Goal: Information Seeking & Learning: Understand process/instructions

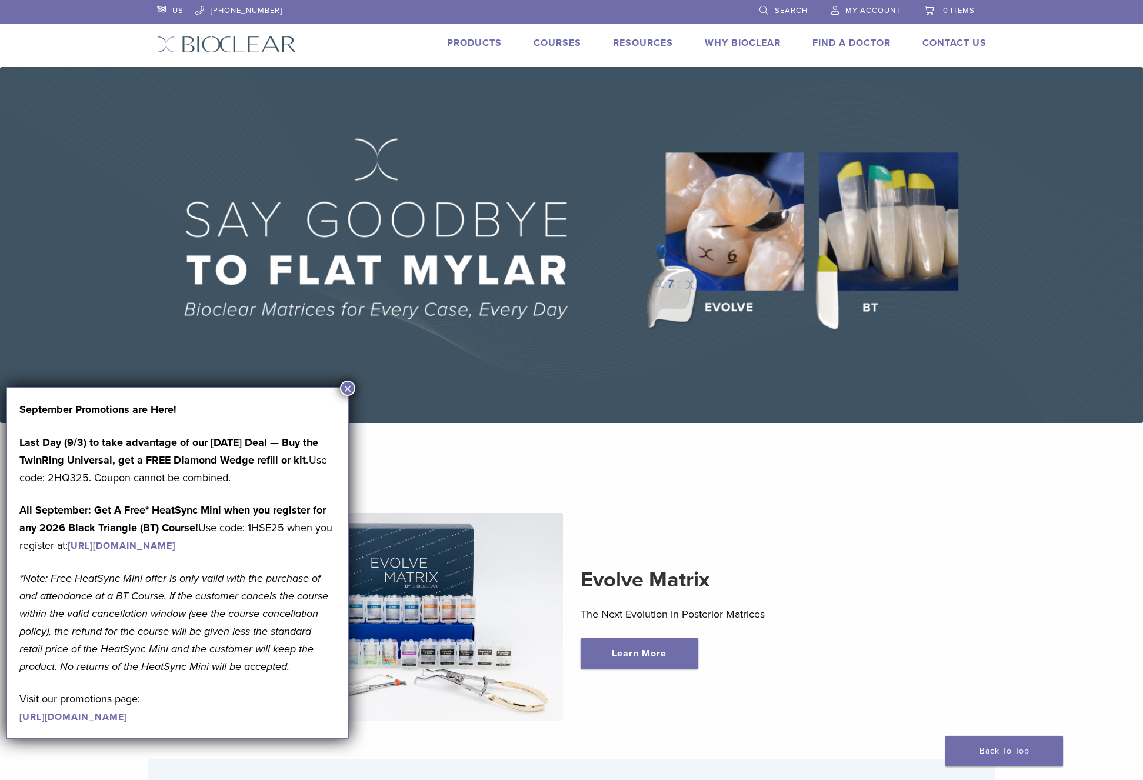
click at [351, 387] on button "×" at bounding box center [347, 388] width 15 height 15
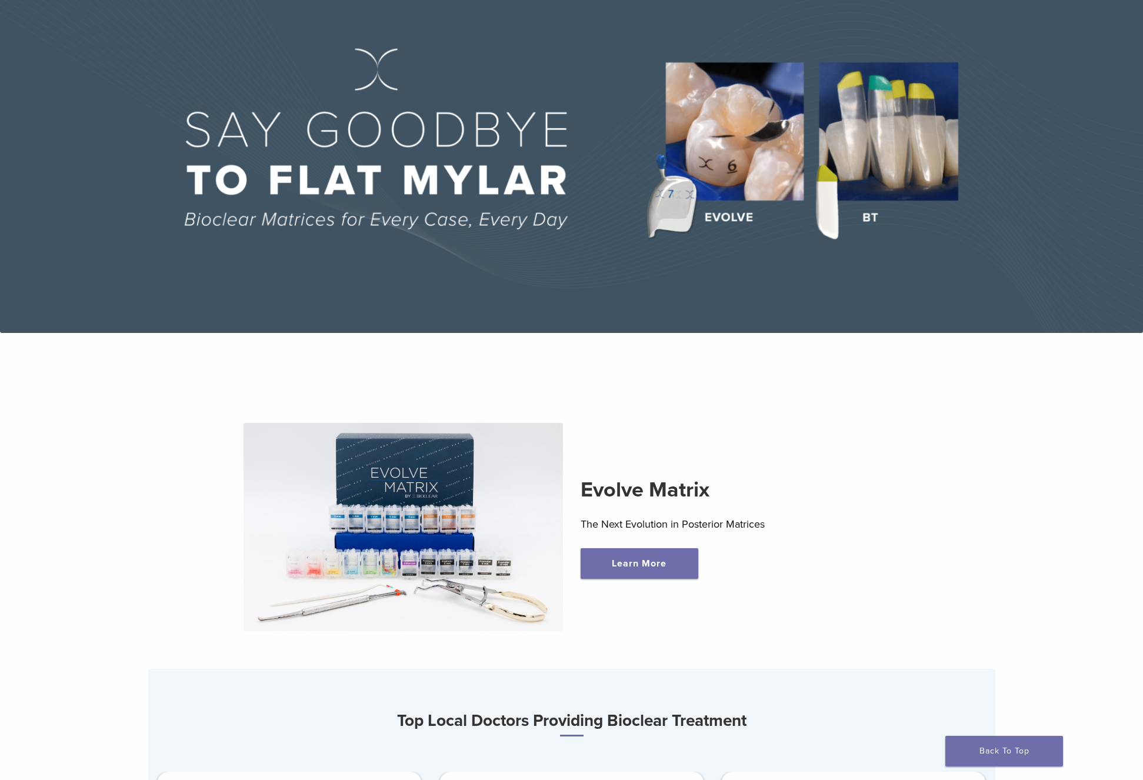
scroll to position [204, 0]
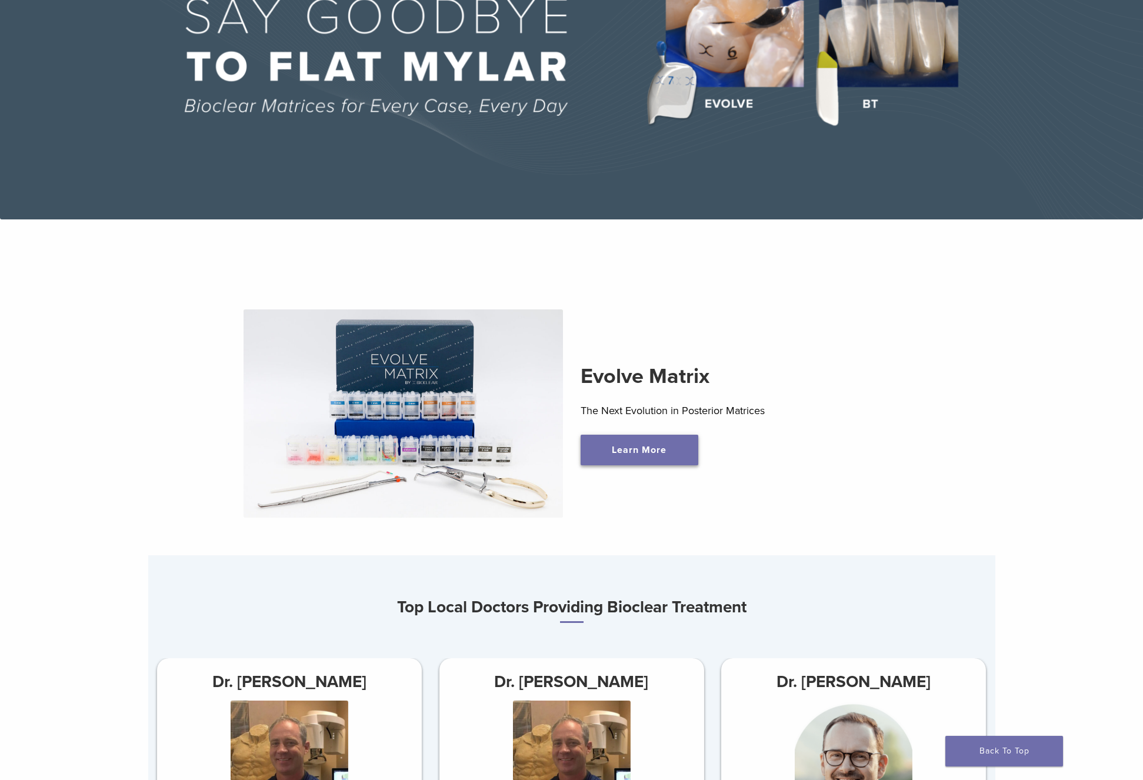
click at [641, 453] on link "Learn More" at bounding box center [640, 450] width 118 height 31
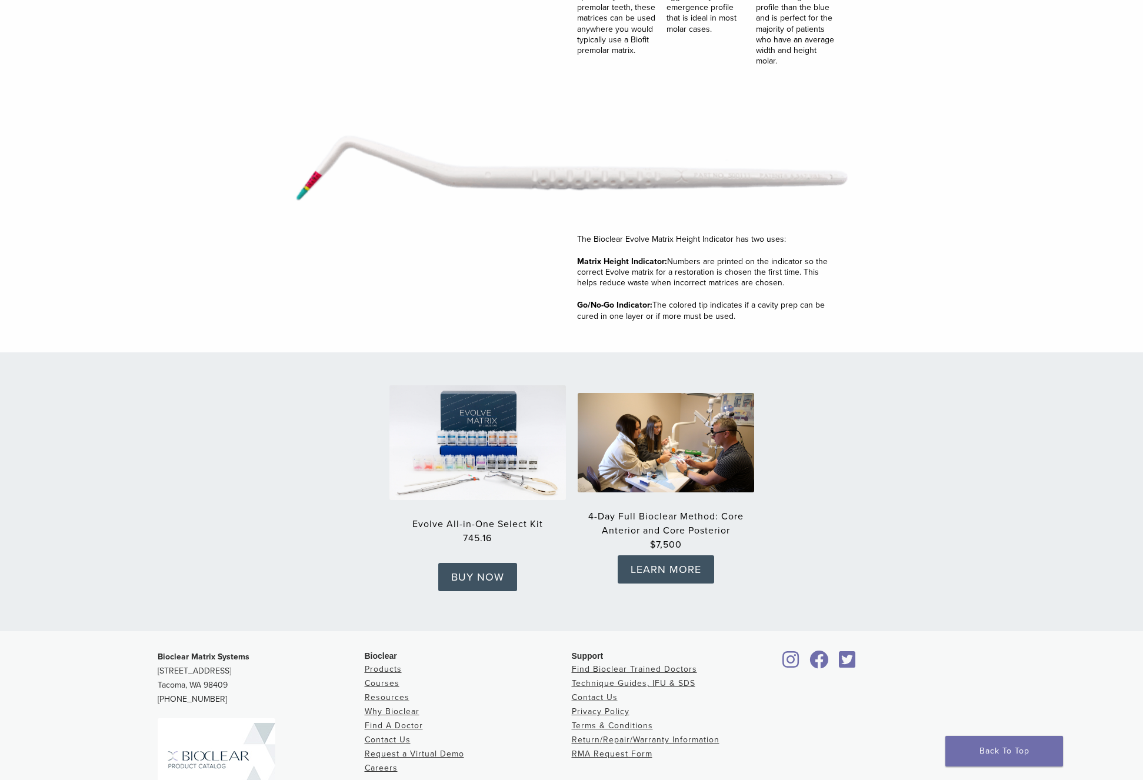
scroll to position [1636, 0]
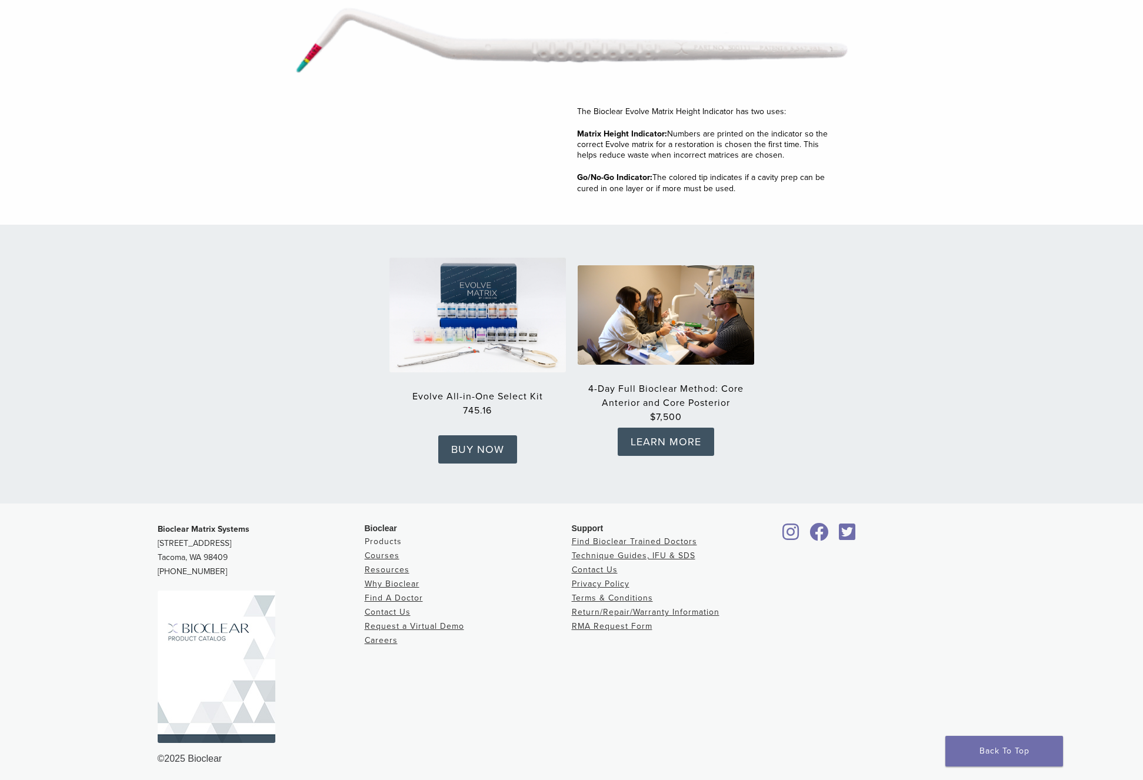
click at [388, 538] on link "Products" at bounding box center [383, 542] width 37 height 10
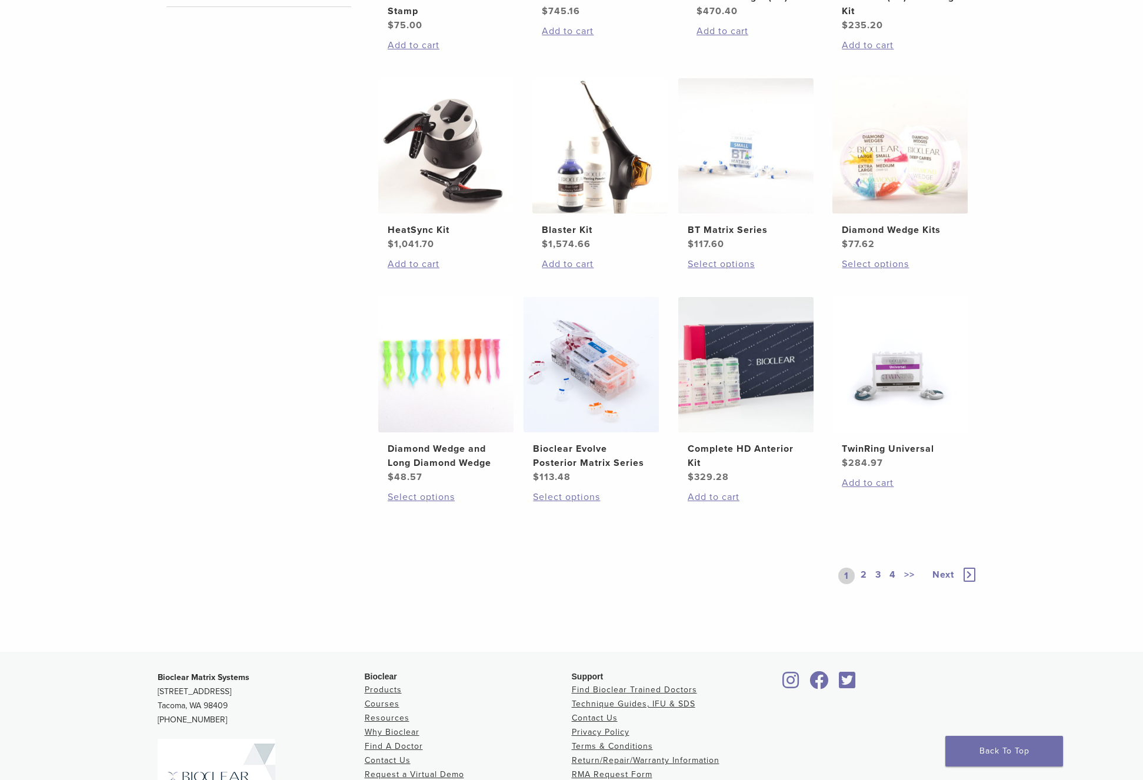
scroll to position [788, 0]
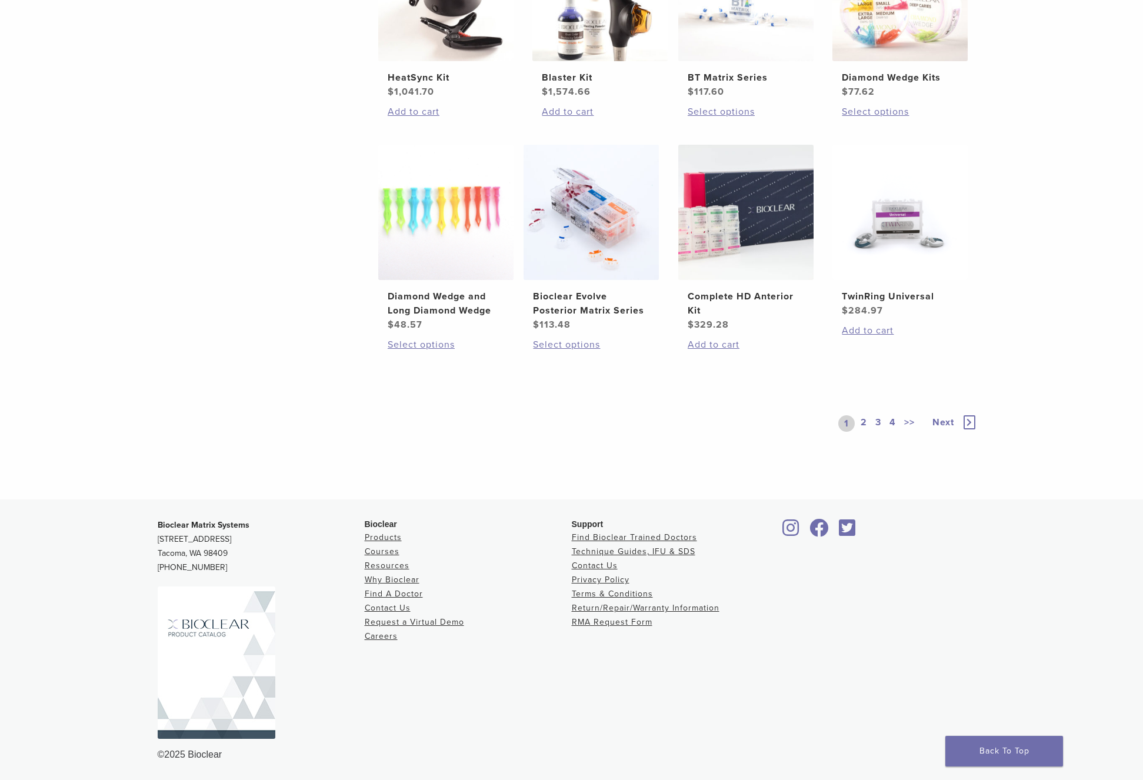
click at [866, 421] on link "2" at bounding box center [864, 423] width 11 height 16
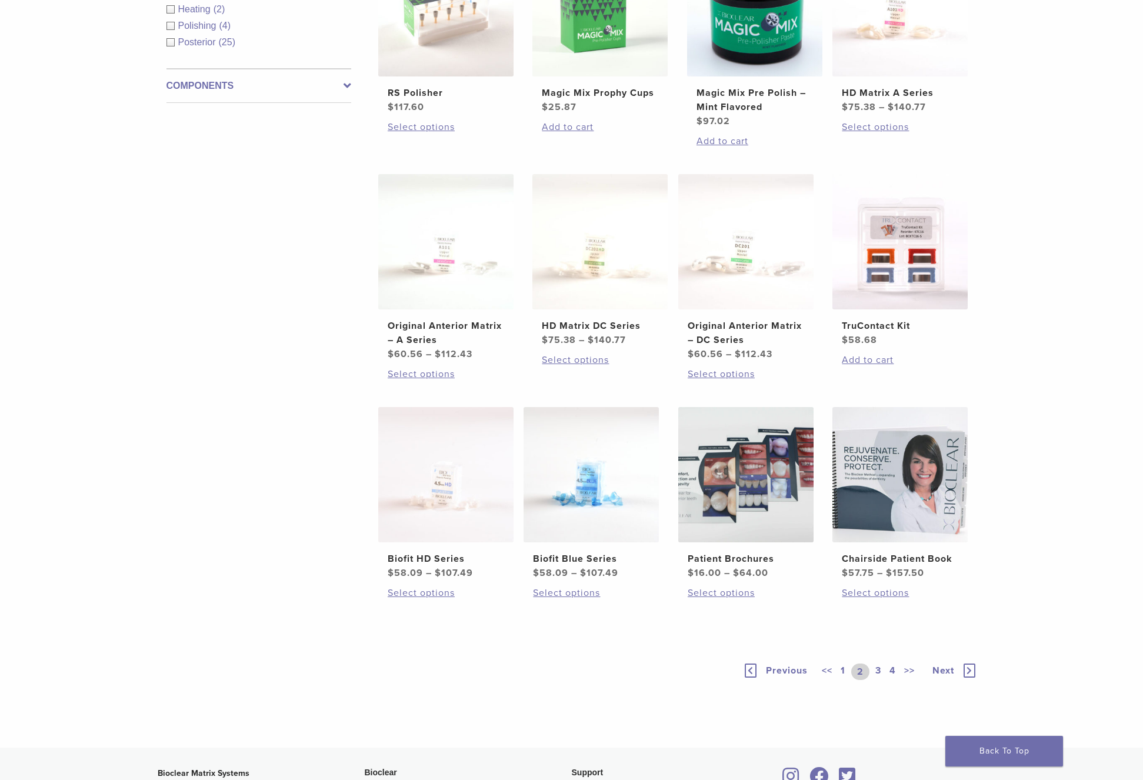
scroll to position [564, 0]
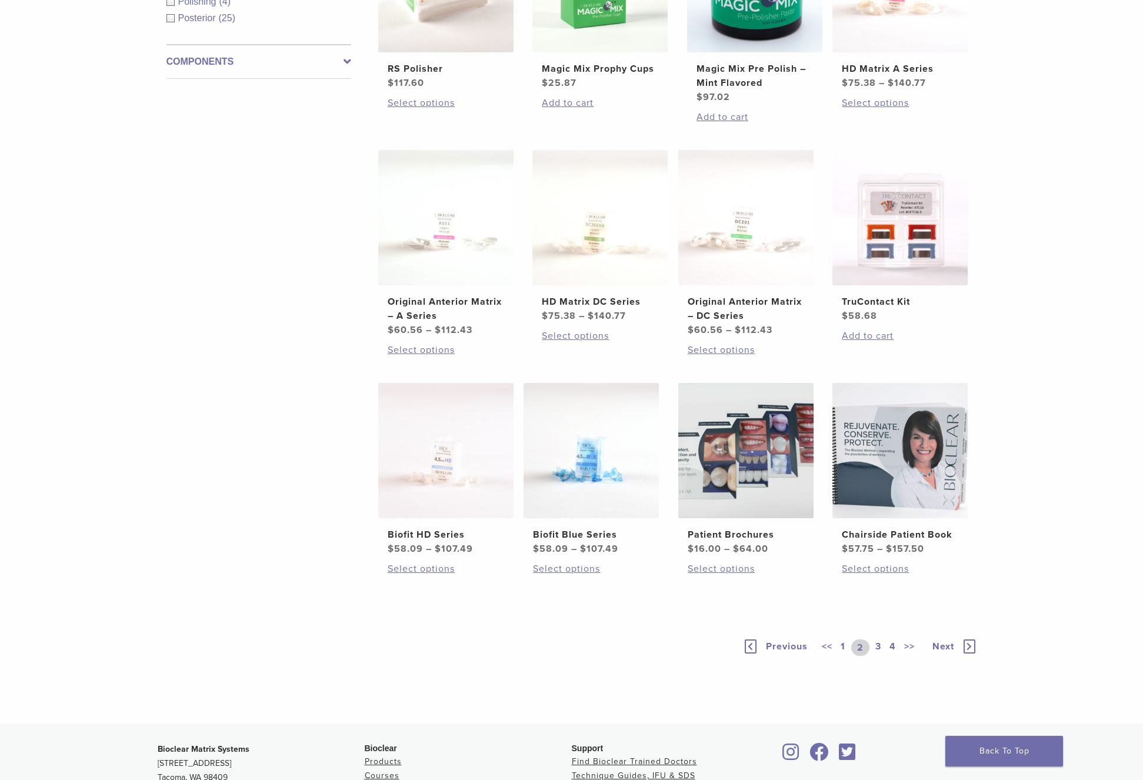
click at [881, 646] on link "3" at bounding box center [878, 648] width 11 height 16
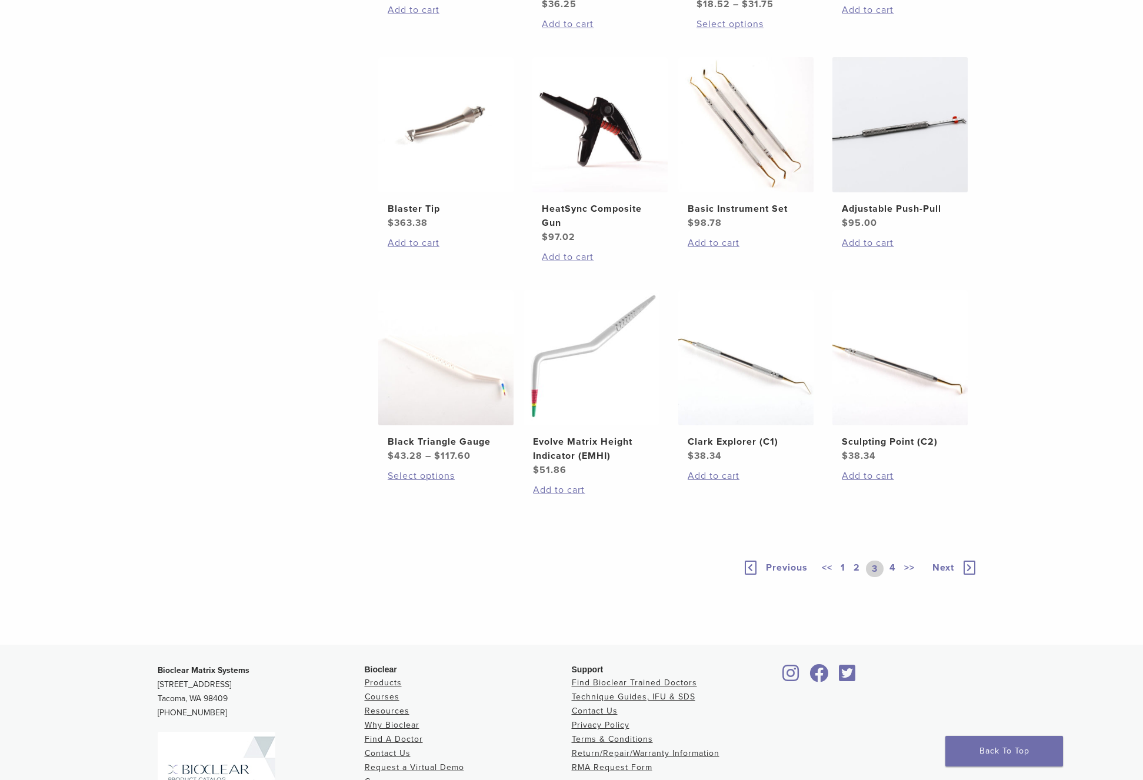
scroll to position [395, 0]
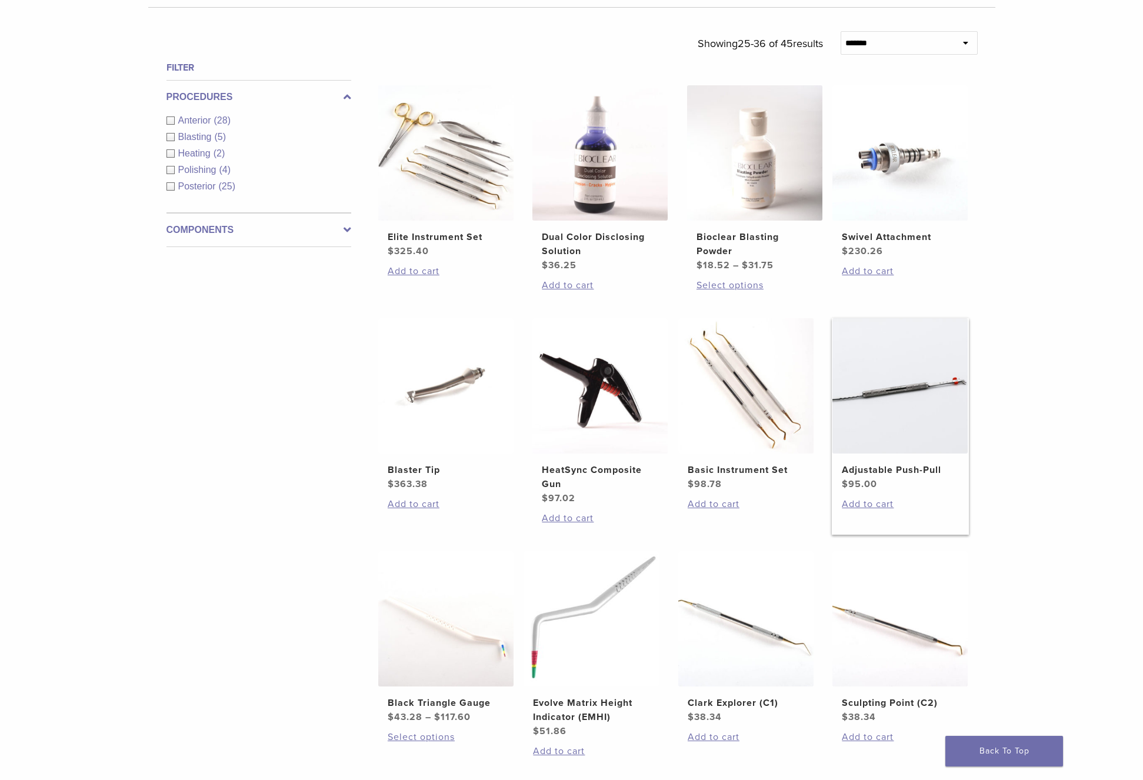
click at [893, 400] on img at bounding box center [900, 385] width 135 height 135
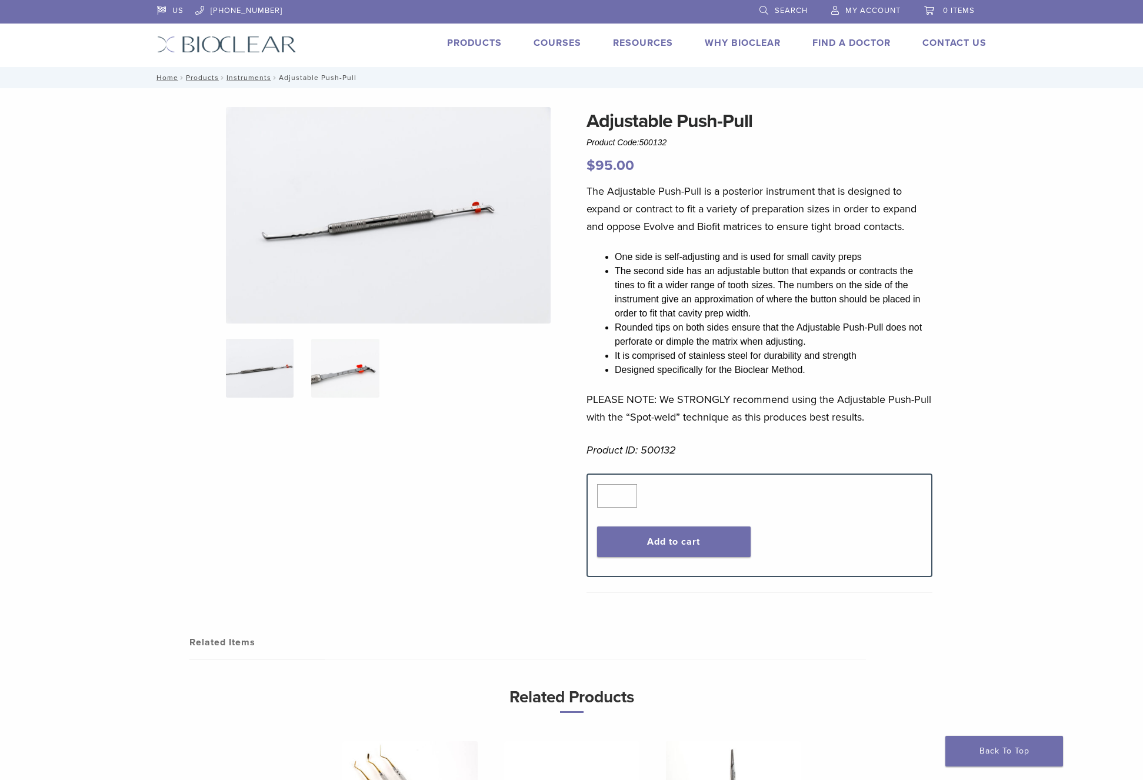
click at [345, 372] on img at bounding box center [345, 368] width 68 height 59
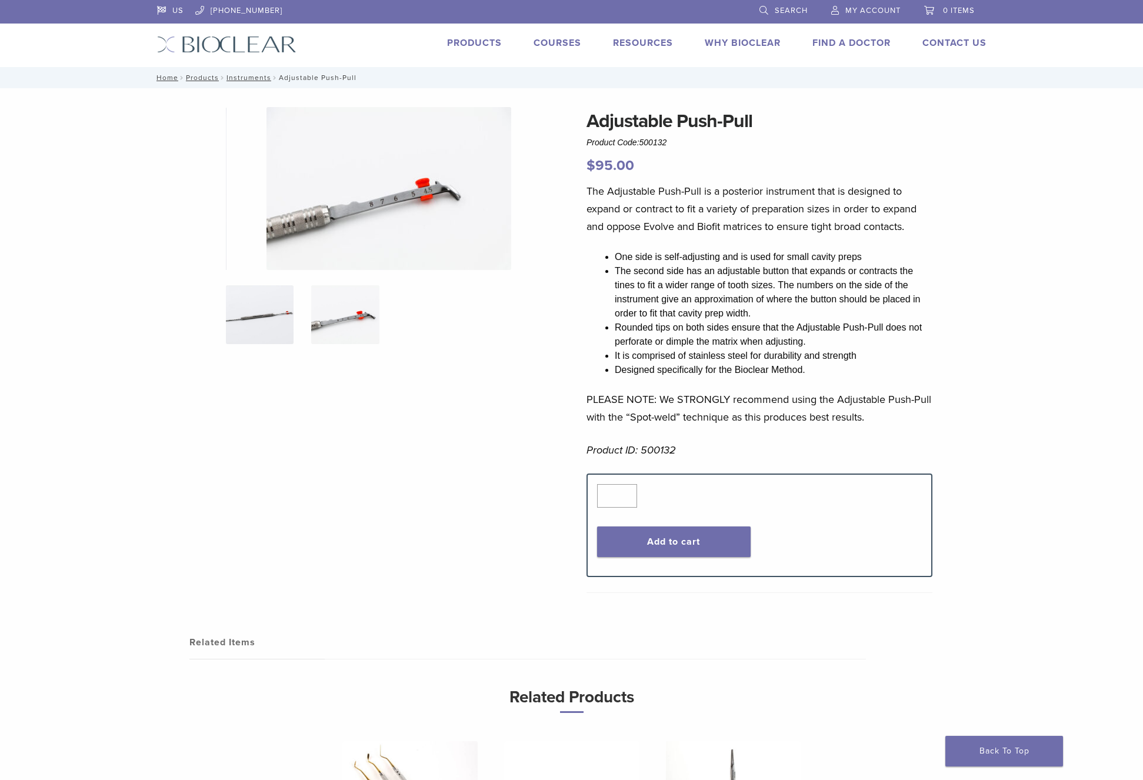
click at [261, 325] on img at bounding box center [260, 314] width 68 height 59
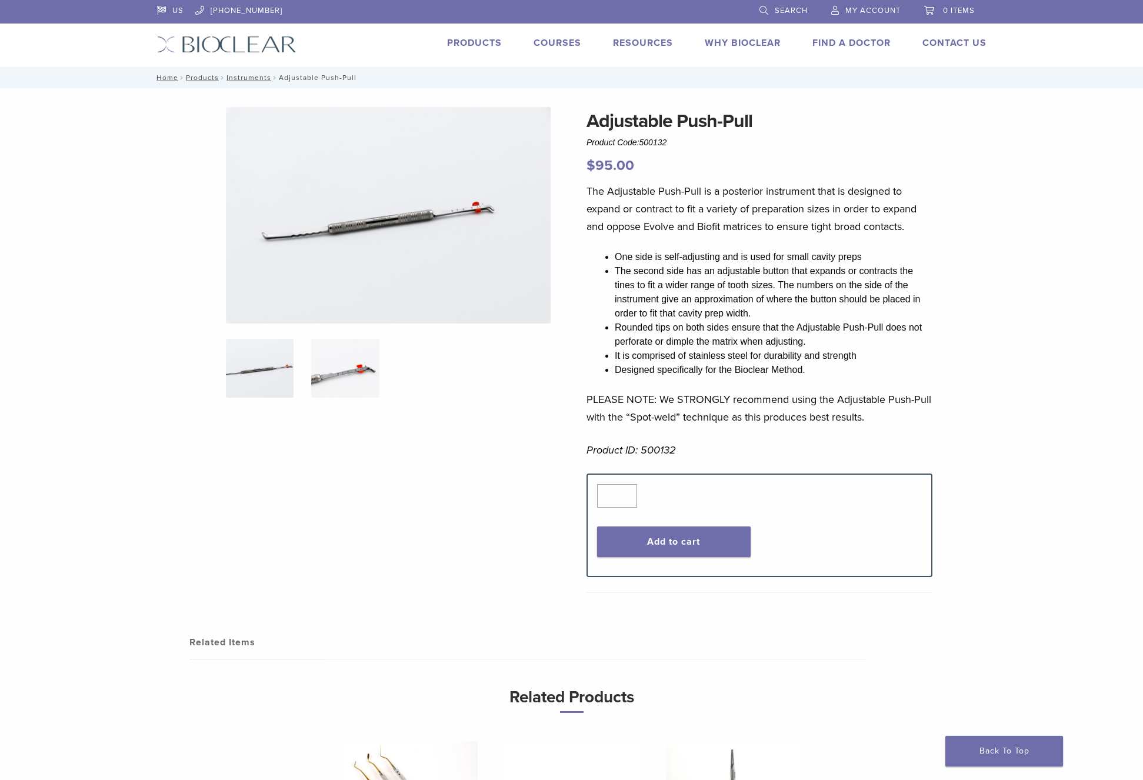
click at [354, 372] on img at bounding box center [345, 368] width 68 height 59
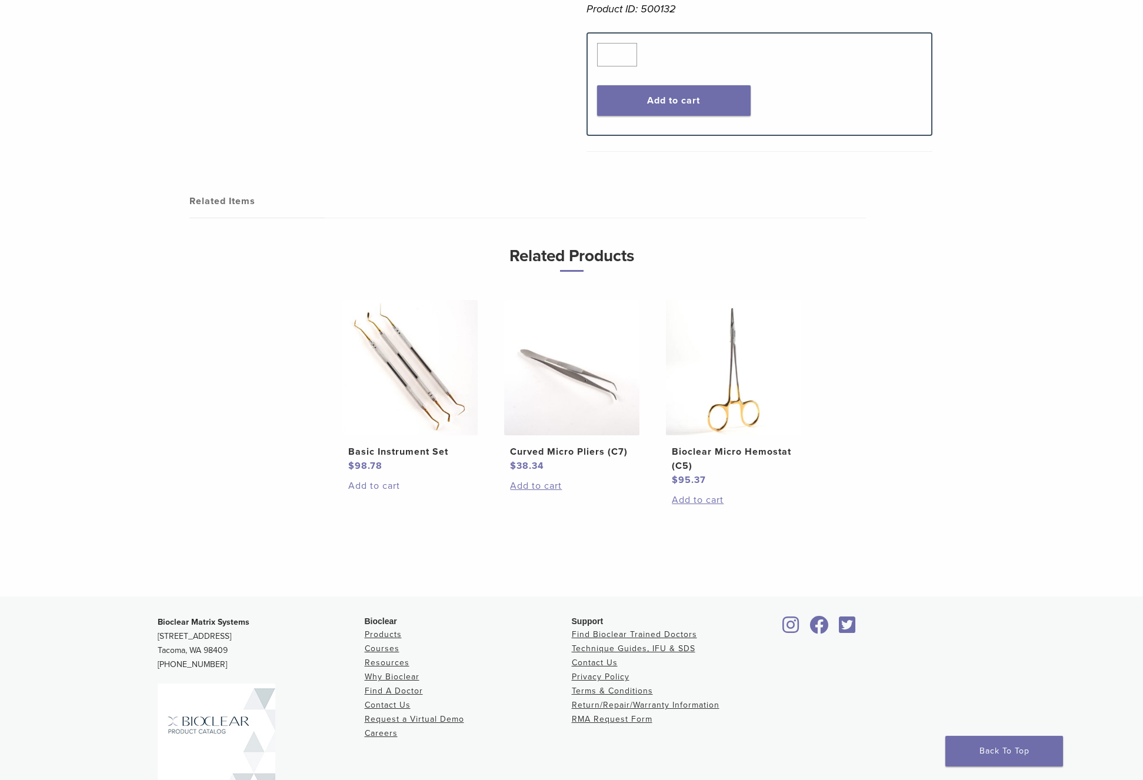
scroll to position [539, 0]
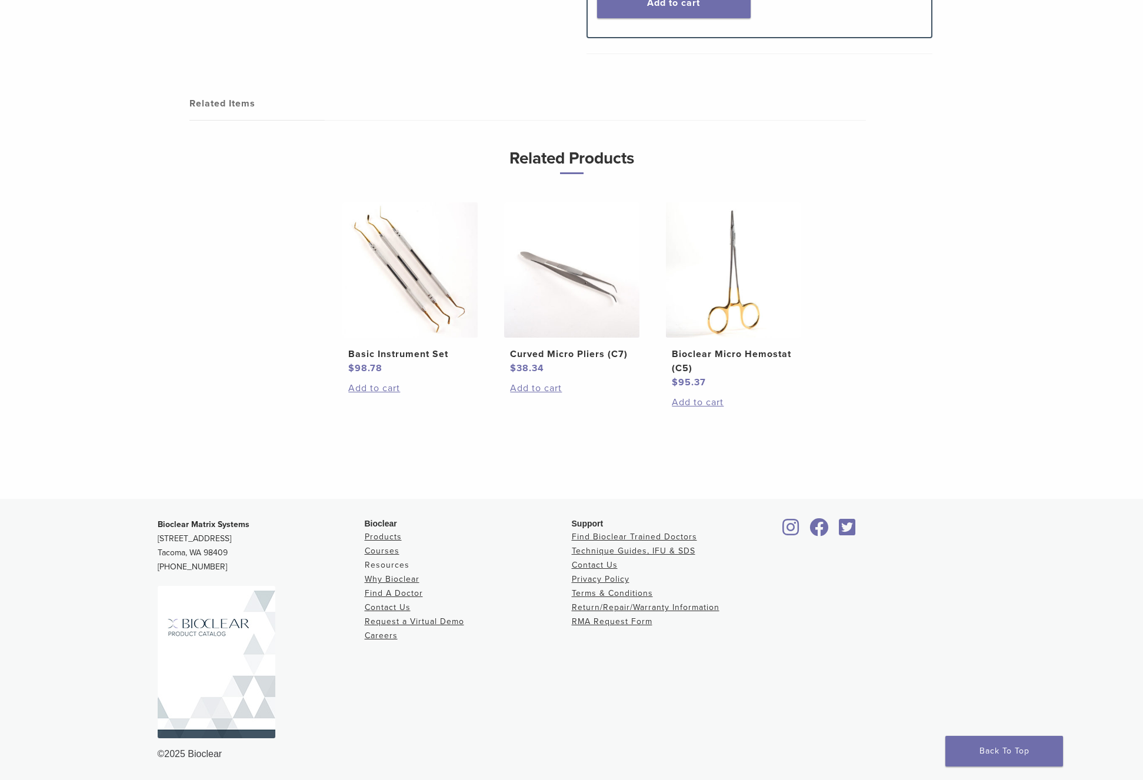
click at [392, 567] on link "Resources" at bounding box center [387, 565] width 45 height 10
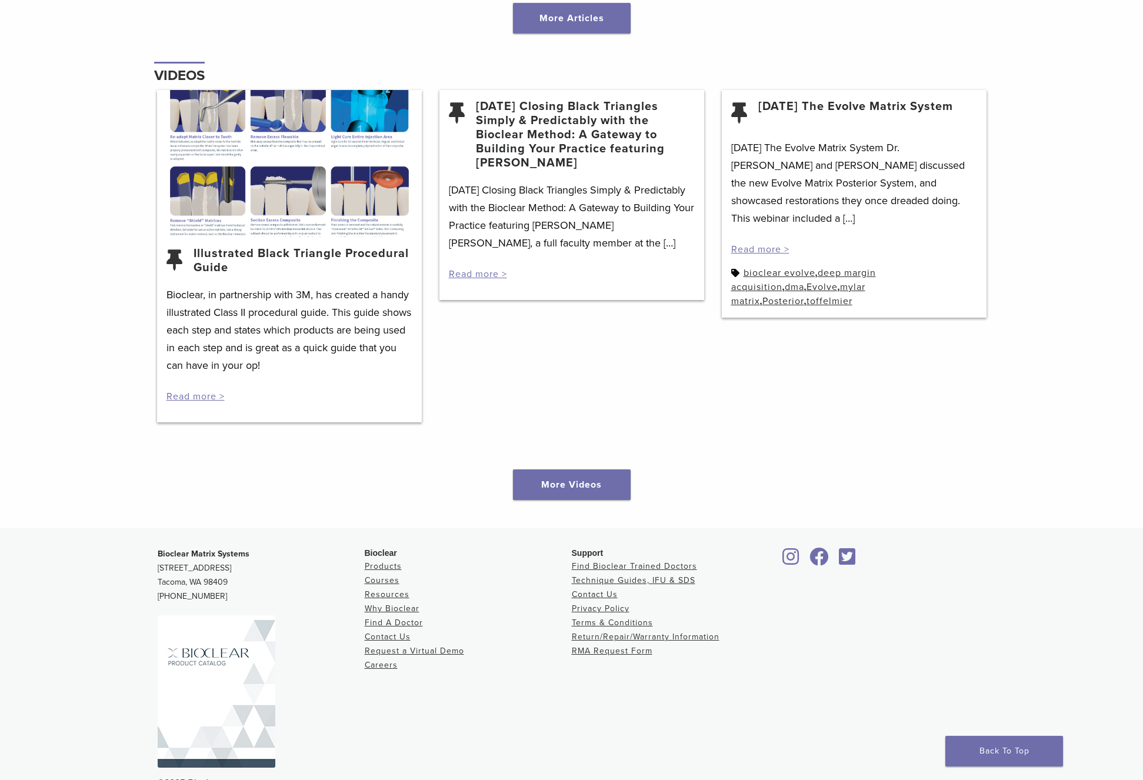
scroll to position [1516, 0]
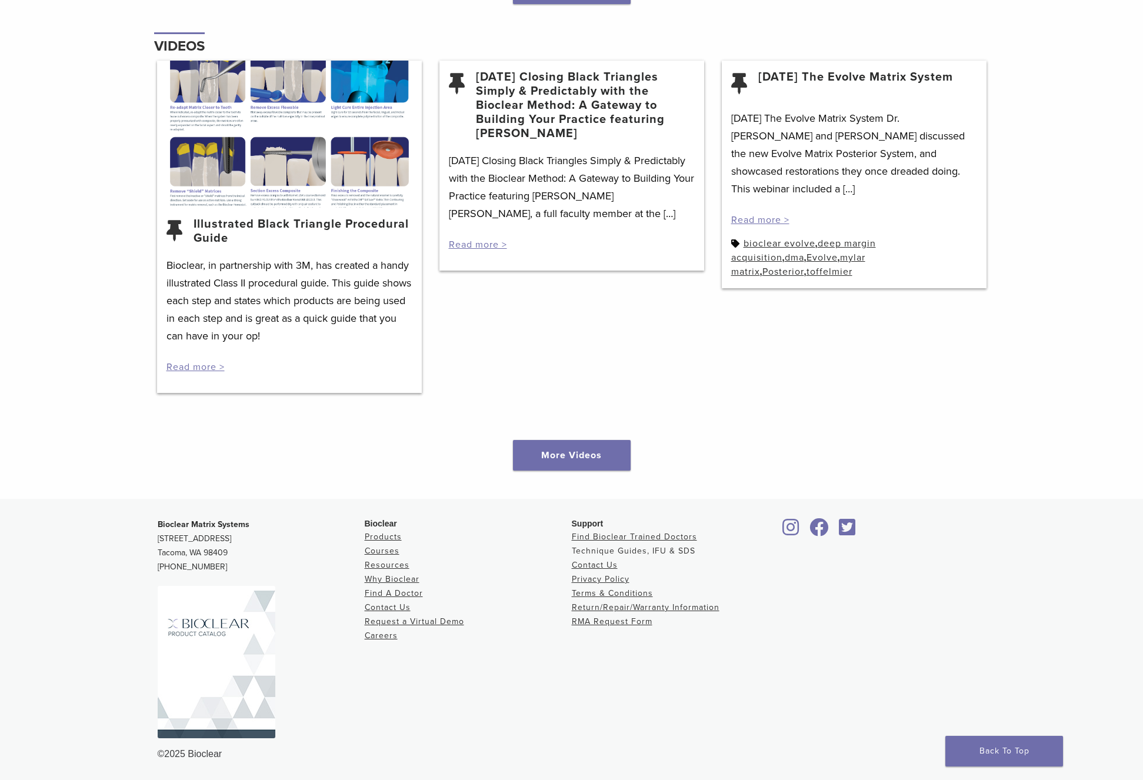
click at [613, 551] on link "Technique Guides, IFU & SDS" at bounding box center [634, 551] width 124 height 10
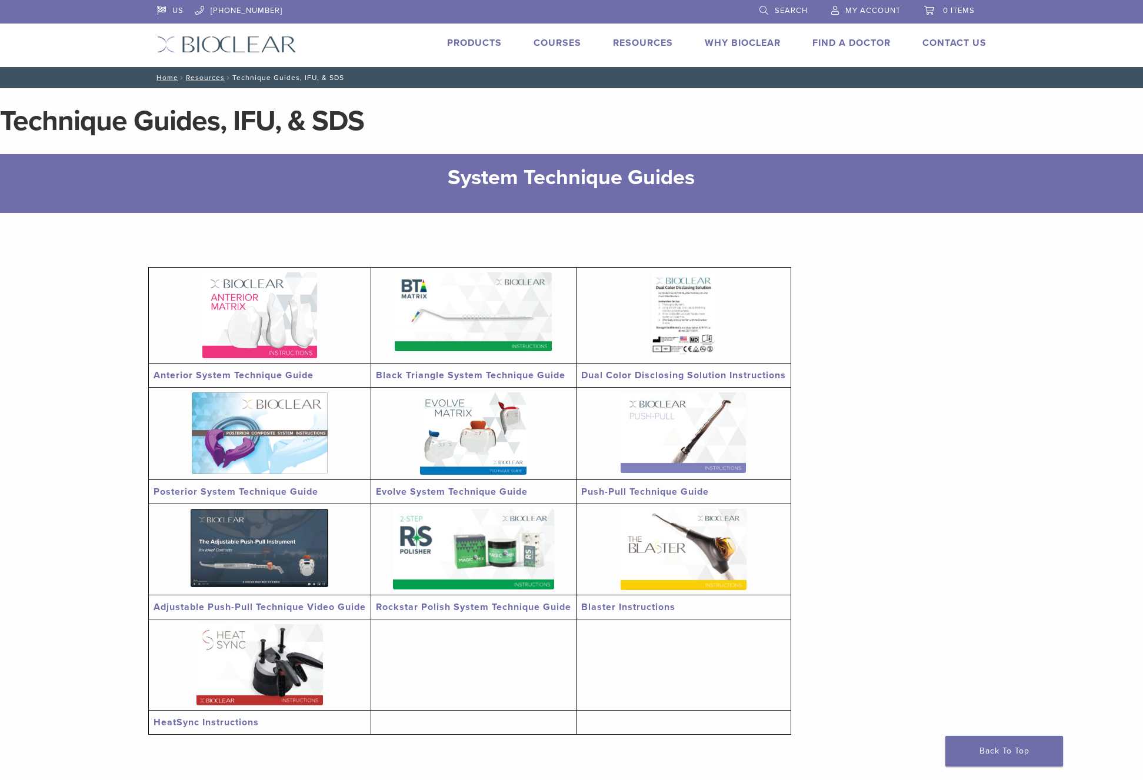
click at [711, 433] on img at bounding box center [683, 432] width 125 height 81
